Goal: Task Accomplishment & Management: Use online tool/utility

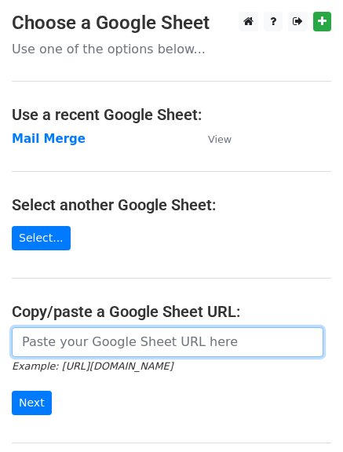
click at [104, 348] on input "url" at bounding box center [168, 342] width 312 height 30
paste input "https://docs.google.com/spreadsheets/d/11E0mTLcCozUA60jUEx8QPL2YRAWFFwhPeXUi5ct…"
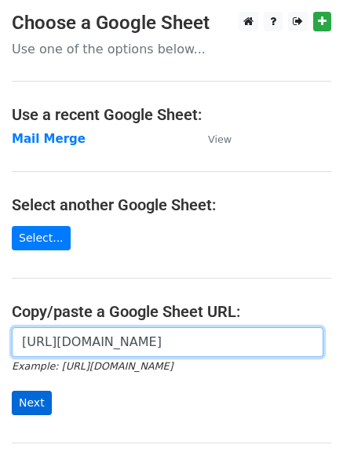
type input "https://docs.google.com/spreadsheets/d/11E0mTLcCozUA60jUEx8QPL2YRAWFFwhPeXUi5ct…"
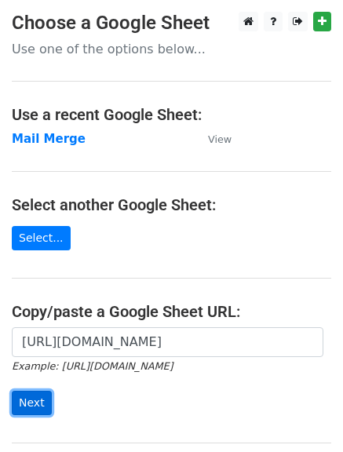
click at [35, 403] on input "Next" at bounding box center [32, 403] width 40 height 24
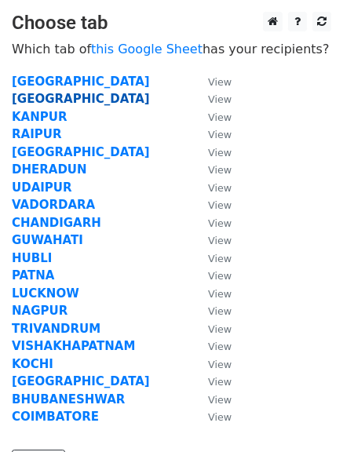
click strong "[GEOGRAPHIC_DATA]"
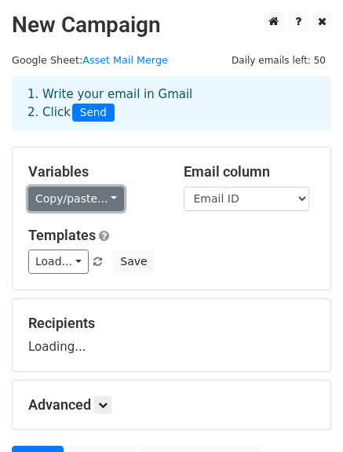
click at [63, 199] on link "Copy/paste..." at bounding box center [76, 199] width 96 height 24
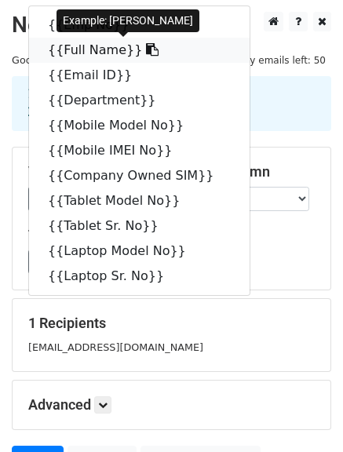
click at [93, 49] on link "{{Full Name}}" at bounding box center [139, 50] width 221 height 25
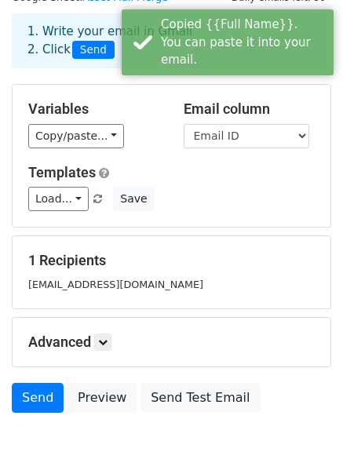
scroll to position [157, 0]
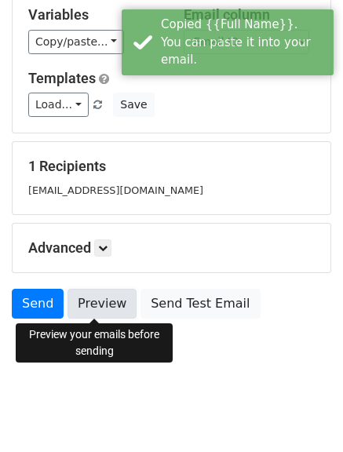
click at [104, 312] on link "Preview" at bounding box center [102, 304] width 69 height 30
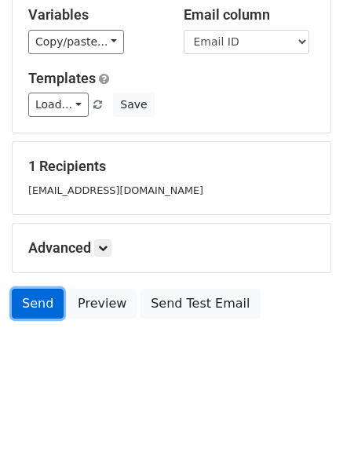
click at [33, 309] on link "Send" at bounding box center [38, 304] width 52 height 30
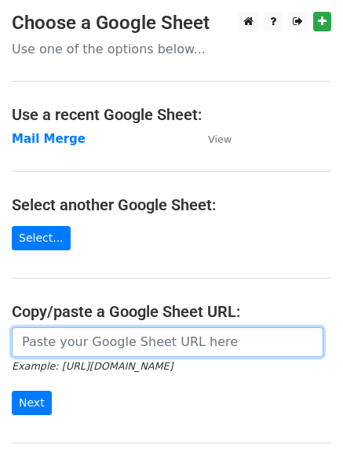
click at [115, 349] on input "url" at bounding box center [168, 342] width 312 height 30
paste input "https://docs.google.com/spreadsheets/d/11E0mTLcCozUA60jUEx8QPL2YRAWFFwhPeXUi5ct…"
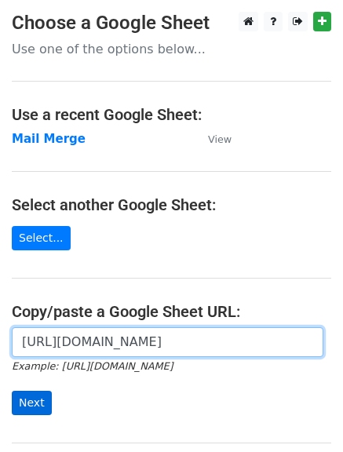
type input "https://docs.google.com/spreadsheets/d/11E0mTLcCozUA60jUEx8QPL2YRAWFFwhPeXUi5ct…"
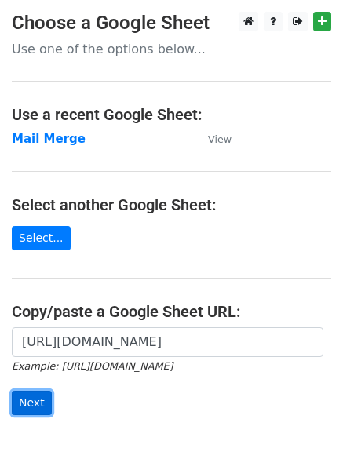
click at [18, 398] on input "Next" at bounding box center [32, 403] width 40 height 24
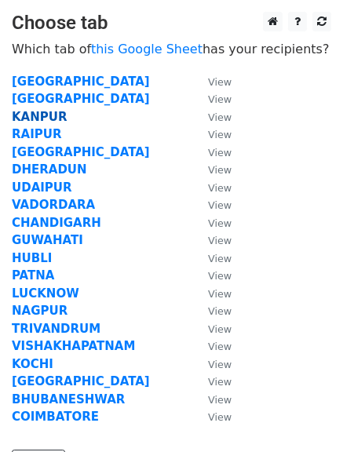
click at [49, 118] on strong "KANPUR" at bounding box center [40, 117] width 56 height 14
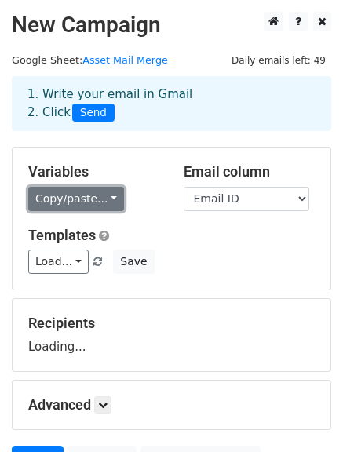
click at [76, 194] on link "Copy/paste..." at bounding box center [76, 199] width 96 height 24
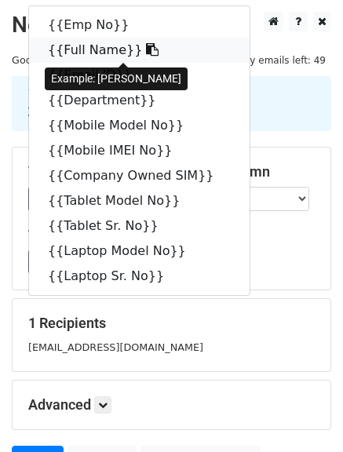
click at [83, 50] on link "{{Full Name}}" at bounding box center [139, 50] width 221 height 25
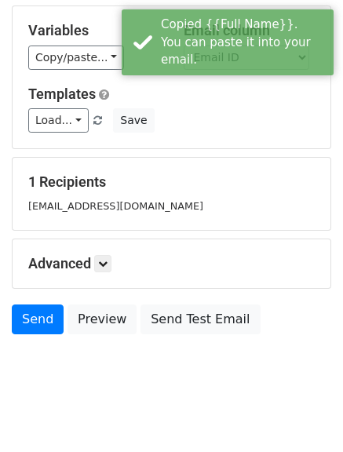
scroll to position [157, 0]
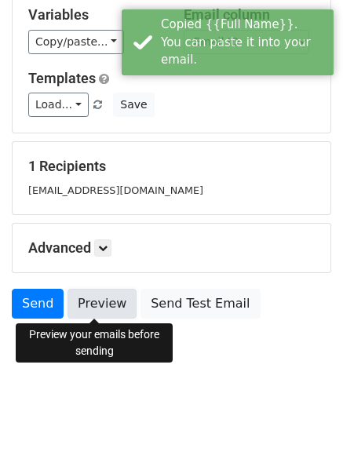
click at [93, 312] on link "Preview" at bounding box center [102, 304] width 69 height 30
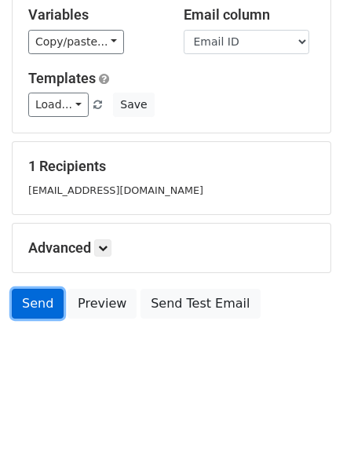
click at [31, 303] on link "Send" at bounding box center [38, 304] width 52 height 30
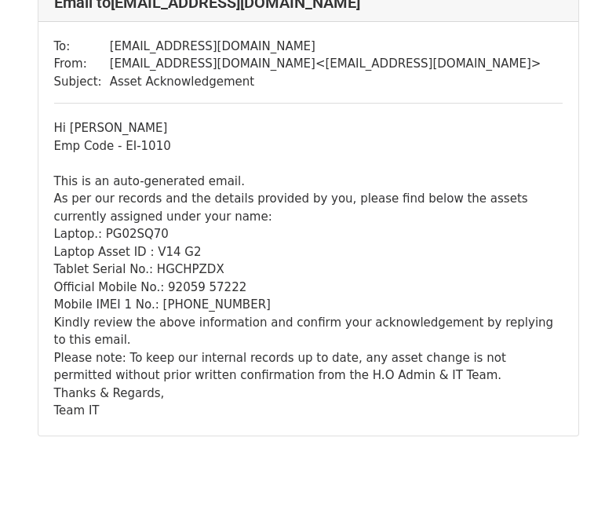
scroll to position [157, 0]
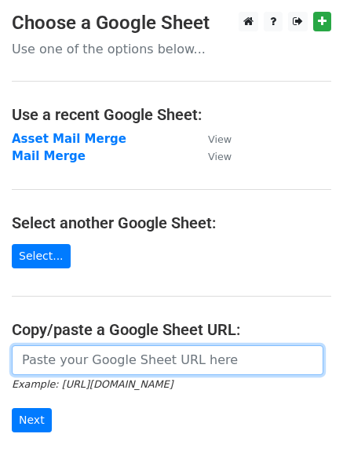
click at [86, 352] on input "url" at bounding box center [168, 360] width 312 height 30
paste input "[URL][DOMAIN_NAME]"
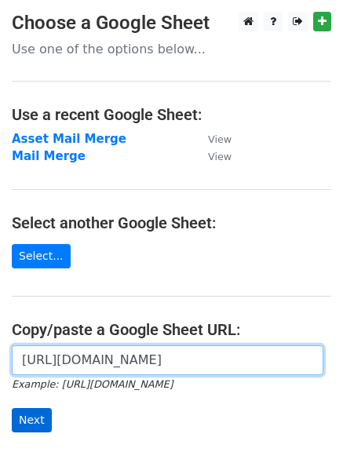
type input "[URL][DOMAIN_NAME]"
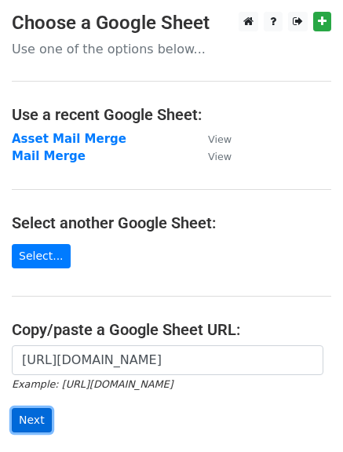
click at [40, 423] on input "Next" at bounding box center [32, 420] width 40 height 24
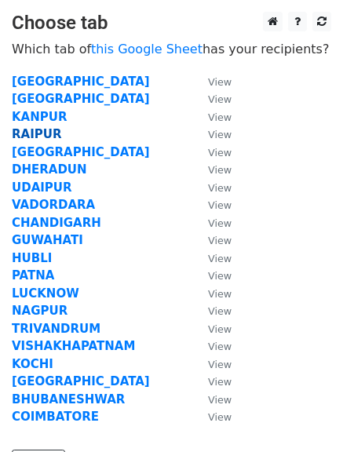
click at [51, 133] on strong "RAIPUR" at bounding box center [36, 134] width 49 height 14
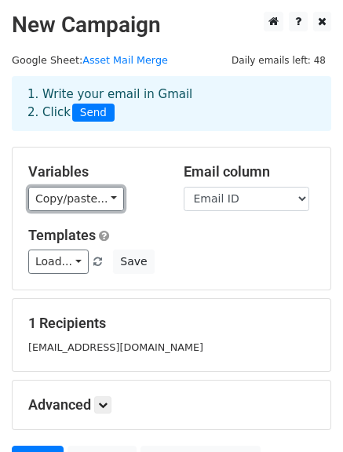
click at [78, 202] on link "Copy/paste..." at bounding box center [76, 199] width 96 height 24
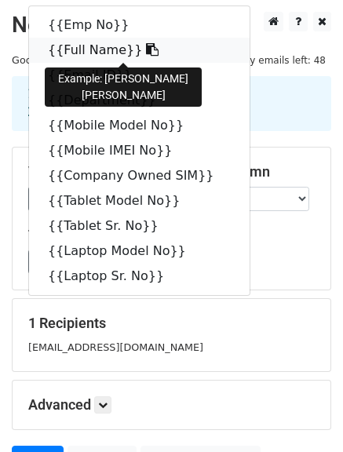
click at [73, 46] on link "{{Full Name}}" at bounding box center [139, 50] width 221 height 25
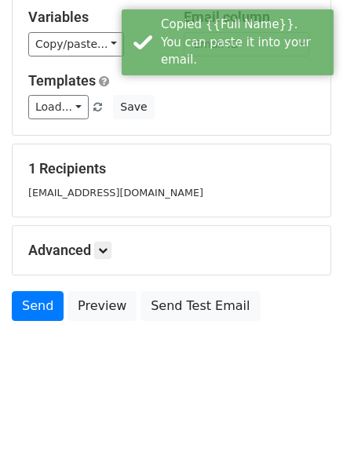
scroll to position [157, 0]
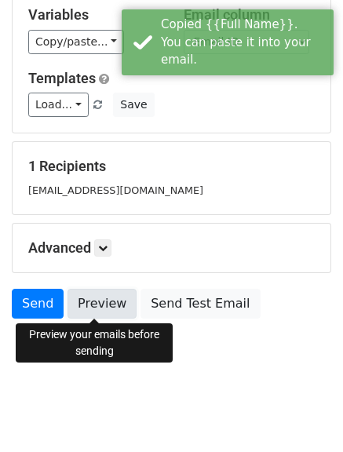
click at [91, 303] on link "Preview" at bounding box center [102, 304] width 69 height 30
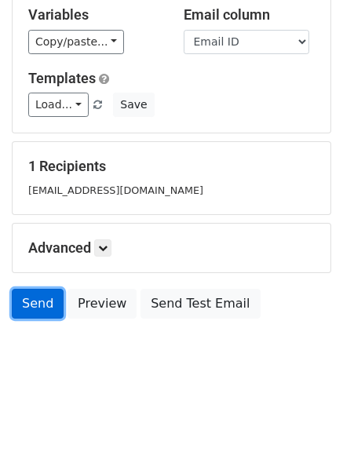
click at [49, 308] on link "Send" at bounding box center [38, 304] width 52 height 30
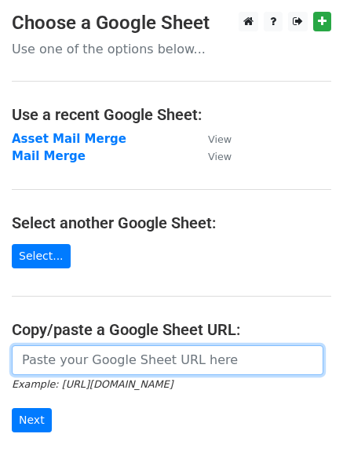
click at [86, 364] on input "url" at bounding box center [168, 360] width 312 height 30
paste input "https://docs.google.com/spreadsheets/d/11E0mTLcCozUA60jUEx8QPL2YRAWFFwhPeXUi5ct…"
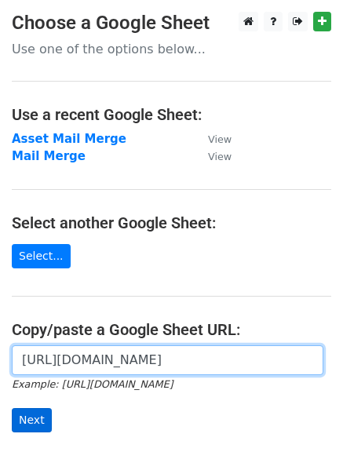
type input "https://docs.google.com/spreadsheets/d/11E0mTLcCozUA60jUEx8QPL2YRAWFFwhPeXUi5ct…"
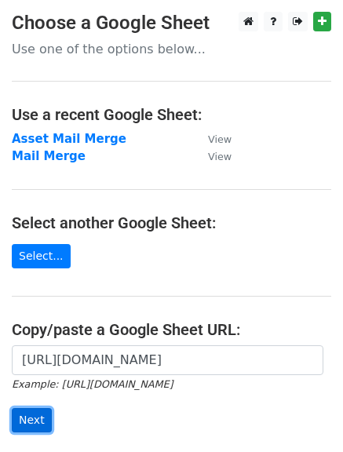
click at [31, 416] on input "Next" at bounding box center [32, 420] width 40 height 24
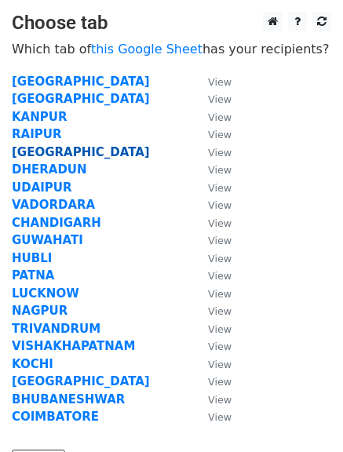
click at [46, 152] on strong "[GEOGRAPHIC_DATA]" at bounding box center [81, 152] width 138 height 14
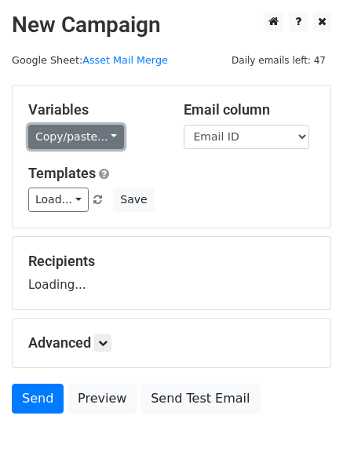
click at [80, 137] on link "Copy/paste..." at bounding box center [76, 137] width 96 height 24
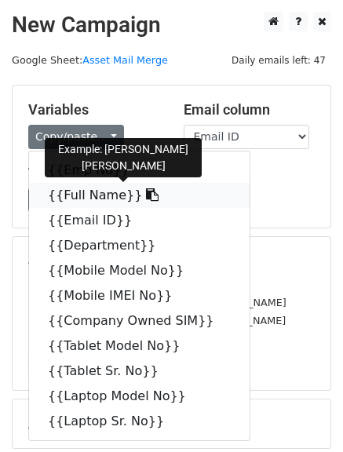
click at [93, 192] on link "{{Full Name}}" at bounding box center [139, 195] width 221 height 25
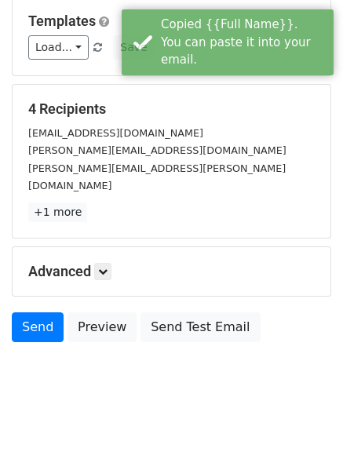
scroll to position [157, 0]
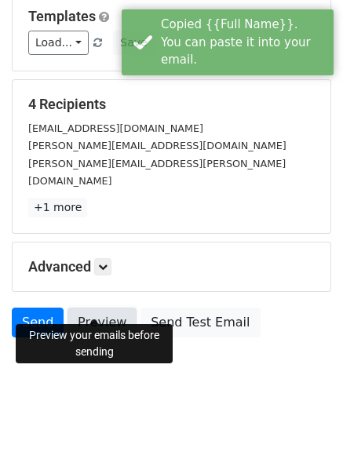
click at [110, 308] on link "Preview" at bounding box center [102, 323] width 69 height 30
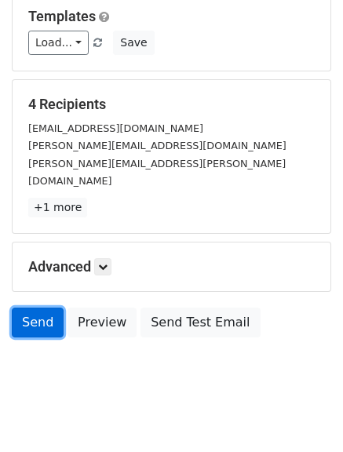
click at [37, 311] on link "Send" at bounding box center [38, 323] width 52 height 30
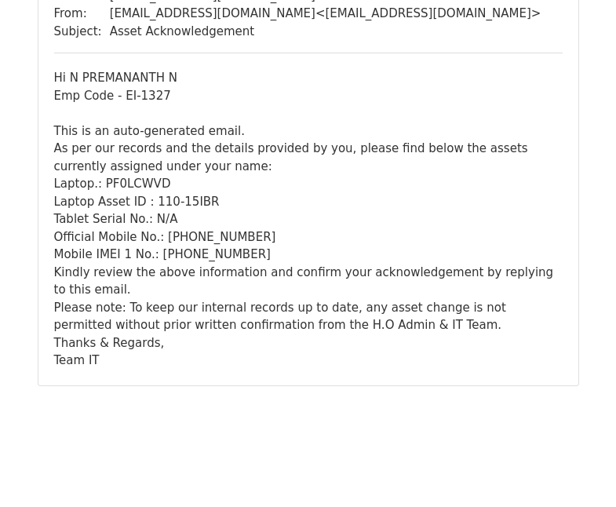
scroll to position [1609, 0]
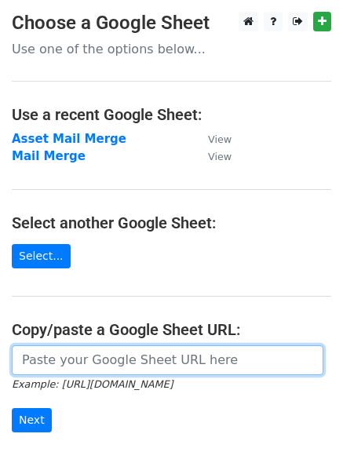
click at [96, 358] on input "url" at bounding box center [168, 360] width 312 height 30
paste input "https://docs.google.com/spreadsheets/d/11E0mTLcCozUA60jUEx8QPL2YRAWFFwhPeXUi5ct…"
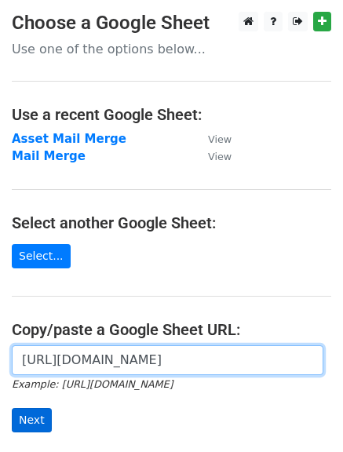
type input "https://docs.google.com/spreadsheets/d/11E0mTLcCozUA60jUEx8QPL2YRAWFFwhPeXUi5ct…"
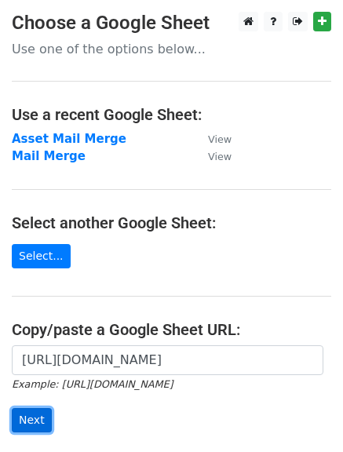
scroll to position [0, 0]
click at [25, 416] on input "Next" at bounding box center [32, 420] width 40 height 24
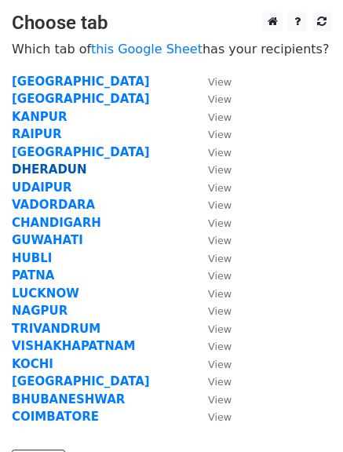
click at [35, 171] on strong "DHERADUN" at bounding box center [49, 170] width 75 height 14
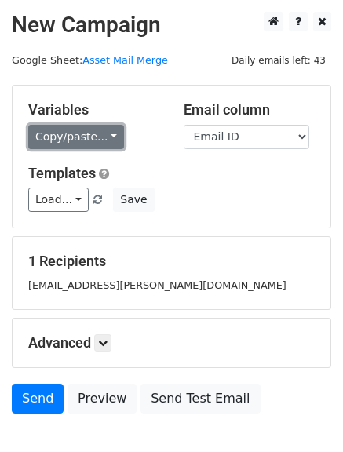
click at [86, 139] on link "Copy/paste..." at bounding box center [76, 137] width 96 height 24
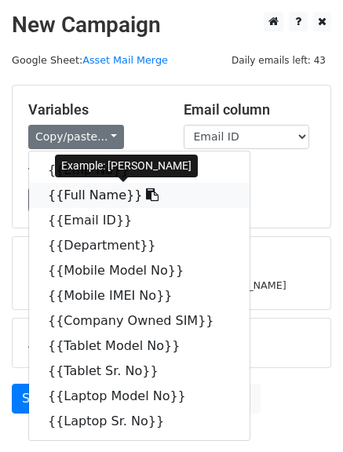
click at [101, 196] on link "{{Full Name}}" at bounding box center [139, 195] width 221 height 25
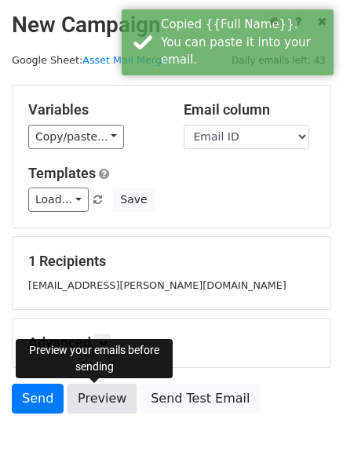
click at [93, 401] on link "Preview" at bounding box center [102, 399] width 69 height 30
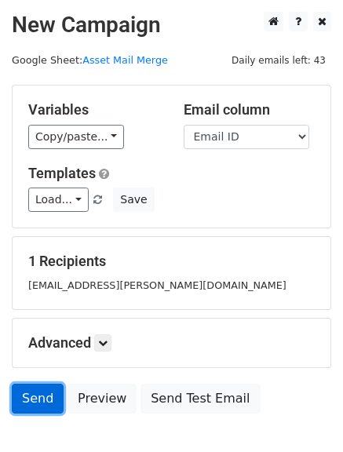
click at [29, 401] on link "Send" at bounding box center [38, 399] width 52 height 30
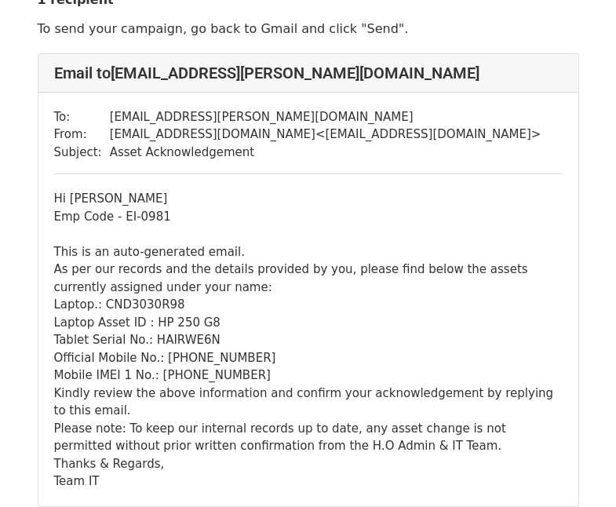
scroll to position [200, 0]
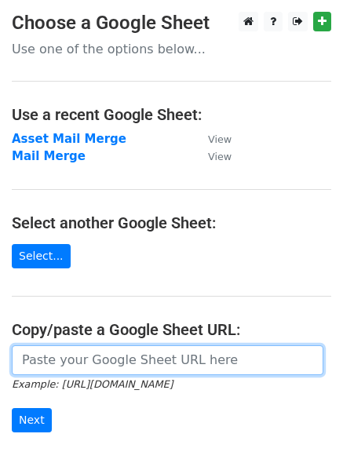
click at [101, 351] on input "url" at bounding box center [168, 360] width 312 height 30
paste input "[URL][DOMAIN_NAME]"
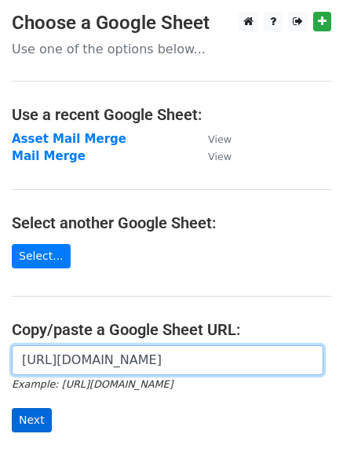
type input "[URL][DOMAIN_NAME]"
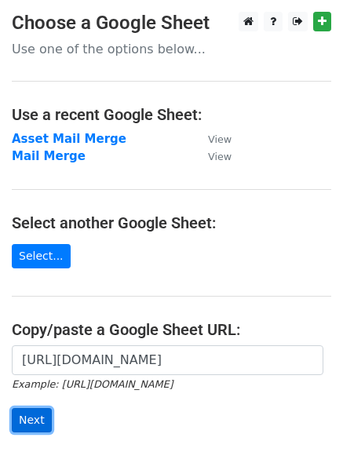
click at [29, 418] on input "Next" at bounding box center [32, 420] width 40 height 24
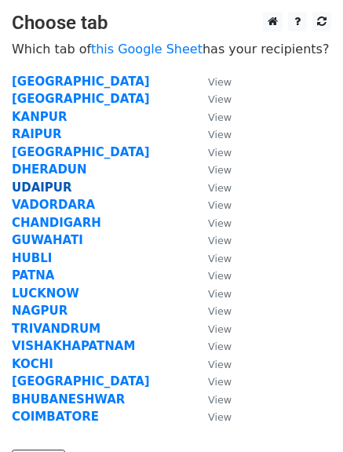
click at [57, 188] on strong "UDAIPUR" at bounding box center [42, 188] width 60 height 14
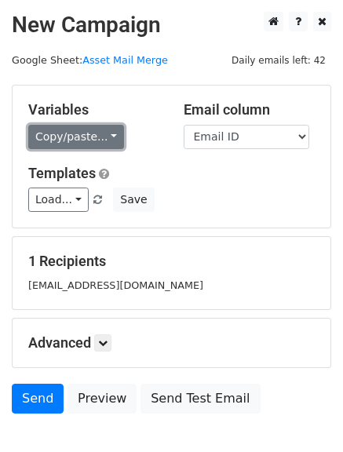
click at [75, 139] on link "Copy/paste..." at bounding box center [76, 137] width 96 height 24
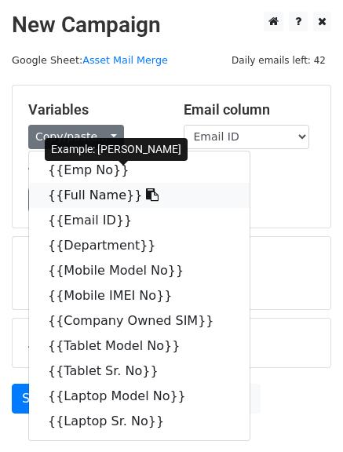
click at [82, 194] on link "{{Full Name}}" at bounding box center [139, 195] width 221 height 25
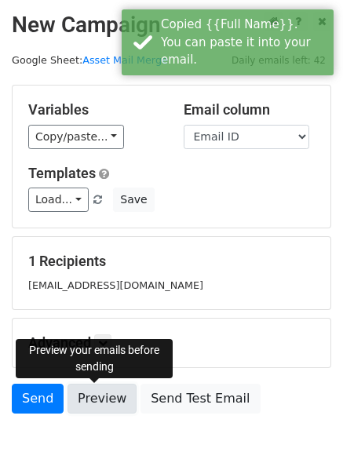
click at [95, 396] on link "Preview" at bounding box center [102, 399] width 69 height 30
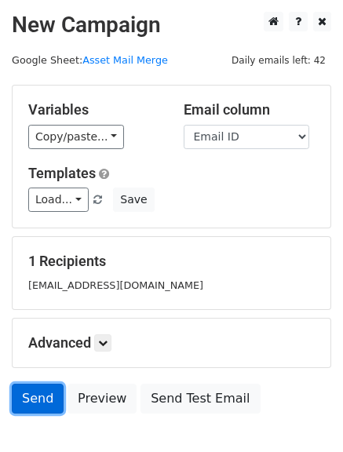
click at [42, 407] on link "Send" at bounding box center [38, 399] width 52 height 30
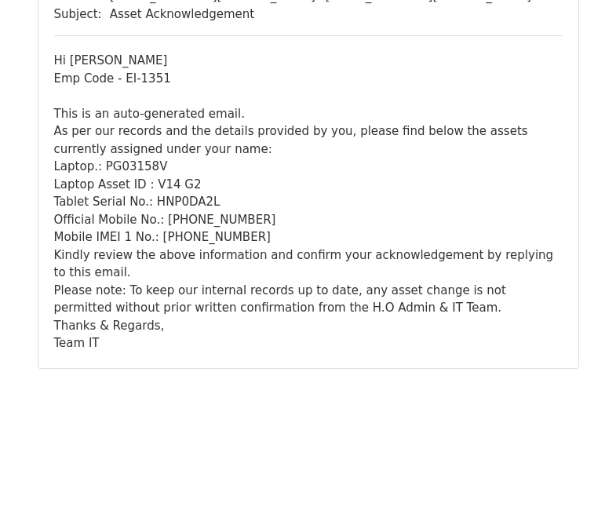
scroll to position [200, 0]
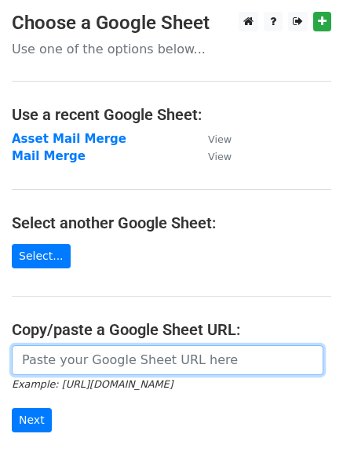
click at [85, 364] on input "url" at bounding box center [168, 360] width 312 height 30
paste input "https://docs.google.com/spreadsheets/d/11E0mTLcCozUA60jUEx8QPL2YRAWFFwhPeXUi5ct…"
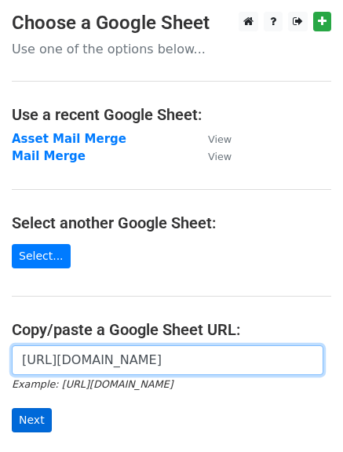
type input "https://docs.google.com/spreadsheets/d/11E0mTLcCozUA60jUEx8QPL2YRAWFFwhPeXUi5ct…"
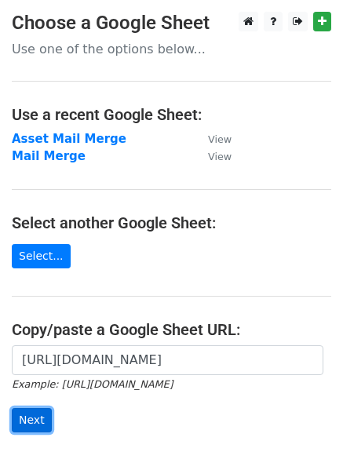
scroll to position [0, 0]
click at [44, 428] on input "Next" at bounding box center [32, 420] width 40 height 24
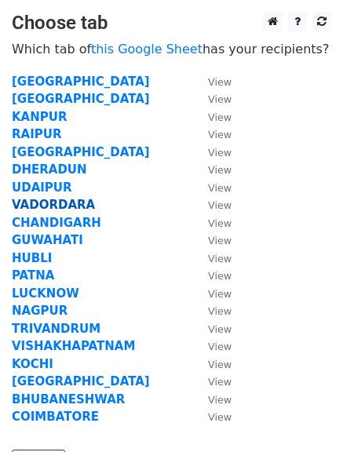
click at [51, 203] on strong "VADORDARA" at bounding box center [53, 205] width 83 height 14
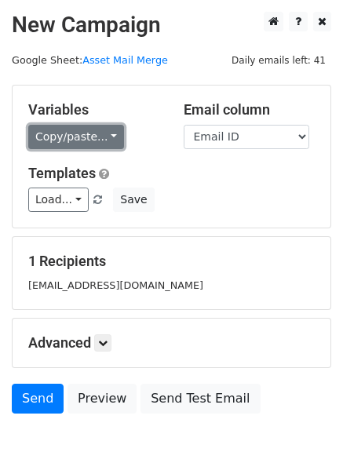
click at [79, 146] on link "Copy/paste..." at bounding box center [76, 137] width 96 height 24
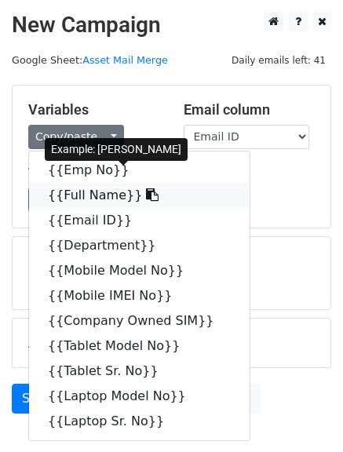
click at [87, 189] on link "{{Full Name}}" at bounding box center [139, 195] width 221 height 25
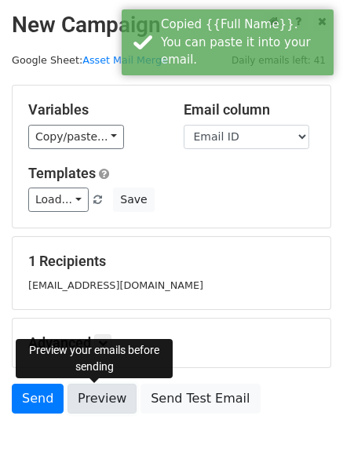
click at [112, 396] on link "Preview" at bounding box center [102, 399] width 69 height 30
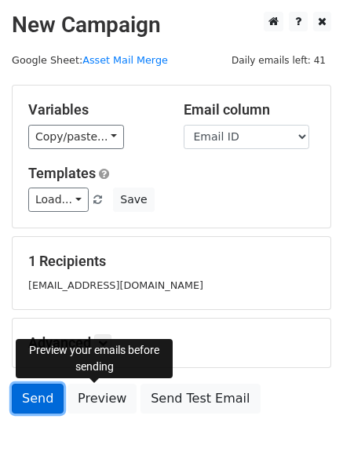
click at [49, 406] on link "Send" at bounding box center [38, 399] width 52 height 30
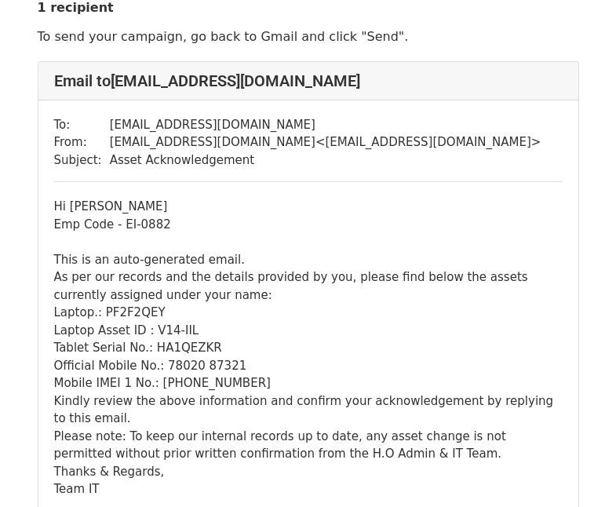
scroll to position [79, 0]
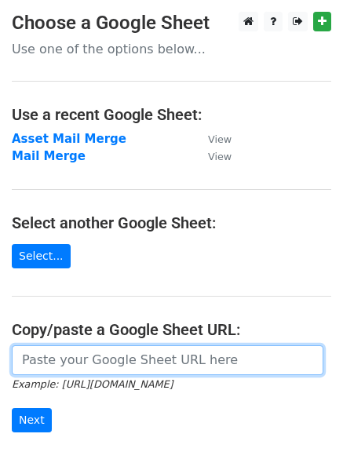
click at [79, 368] on input "url" at bounding box center [168, 360] width 312 height 30
paste input "https://docs.google.com/spreadsheets/d/11E0mTLcCozUA60jUEx8QPL2YRAWFFwhPeXUi5ct…"
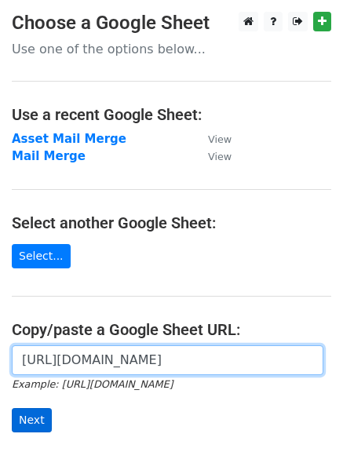
type input "https://docs.google.com/spreadsheets/d/11E0mTLcCozUA60jUEx8QPL2YRAWFFwhPeXUi5ct…"
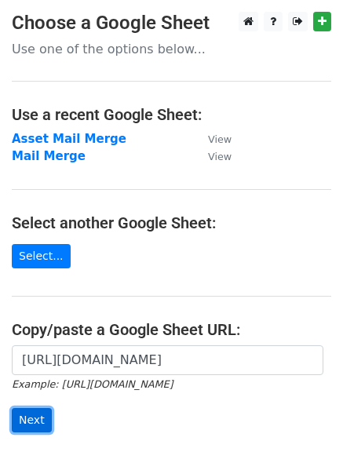
scroll to position [0, 0]
click at [36, 429] on input "Next" at bounding box center [32, 420] width 40 height 24
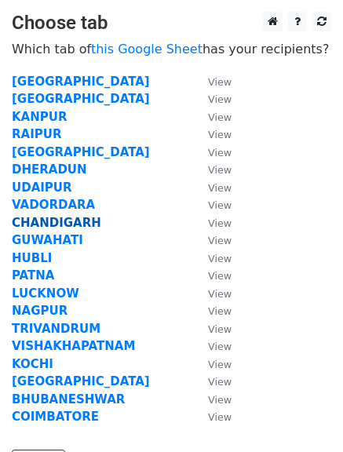
click at [62, 224] on strong "CHANDIGARH" at bounding box center [57, 223] width 90 height 14
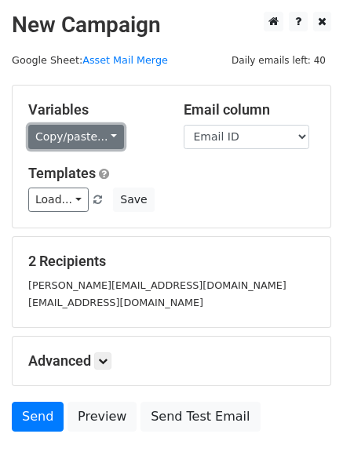
click at [67, 139] on link "Copy/paste..." at bounding box center [76, 137] width 96 height 24
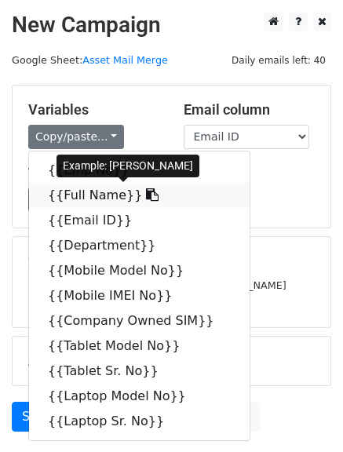
click at [84, 192] on link "{{Full Name}}" at bounding box center [139, 195] width 221 height 25
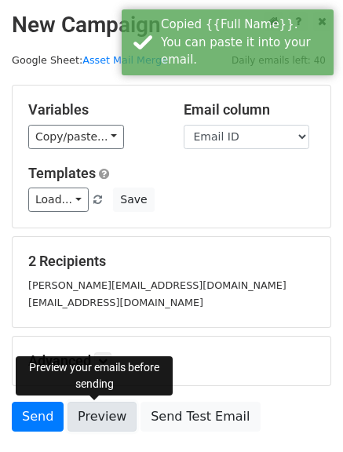
click at [105, 415] on link "Preview" at bounding box center [102, 417] width 69 height 30
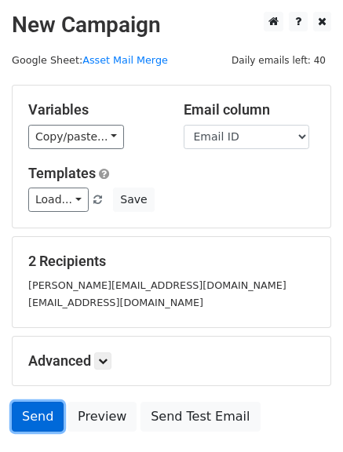
click at [39, 420] on link "Send" at bounding box center [38, 417] width 52 height 30
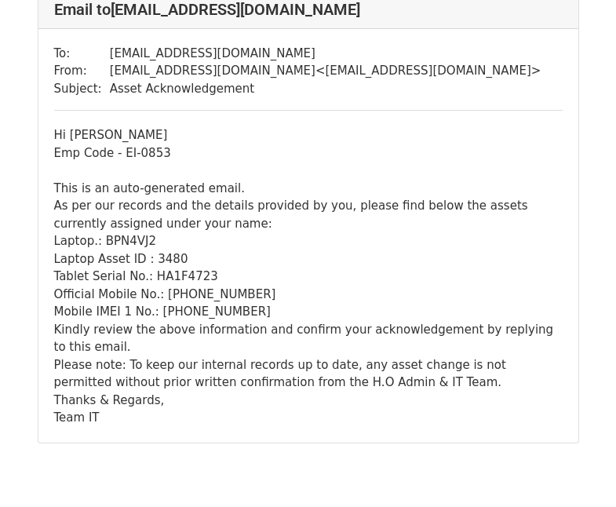
scroll to position [670, 0]
